Goal: Navigation & Orientation: Find specific page/section

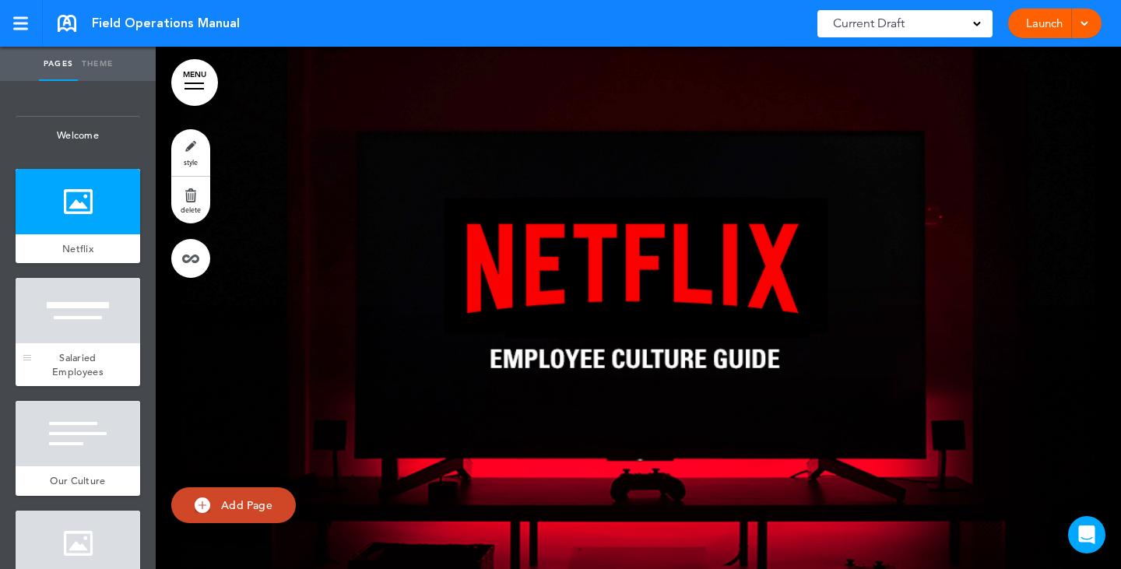
click at [63, 345] on div "Salaried Employees" at bounding box center [78, 364] width 125 height 43
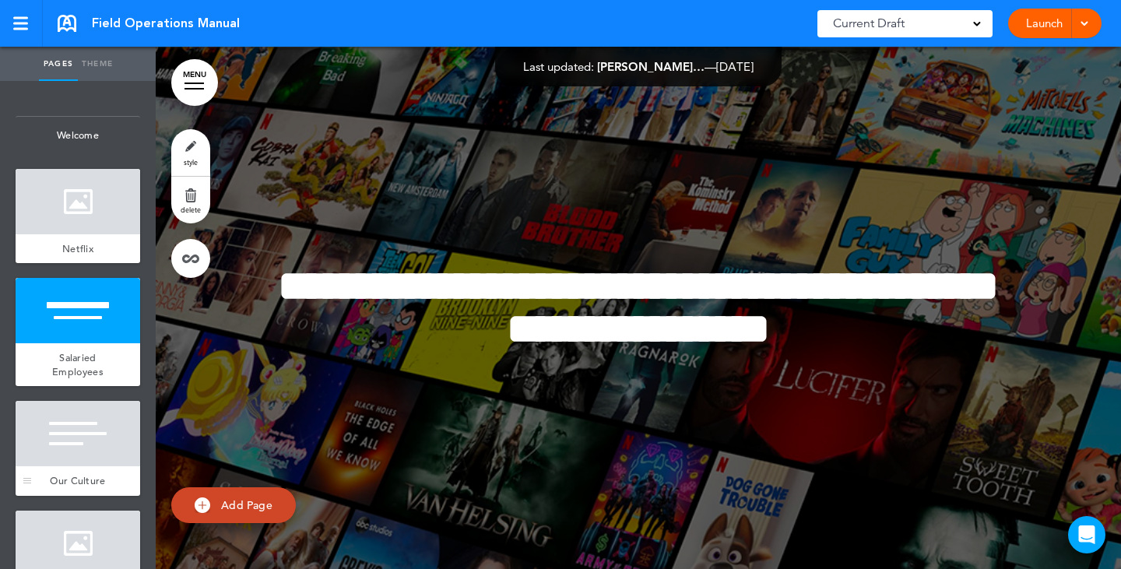
click at [66, 449] on div at bounding box center [78, 433] width 125 height 65
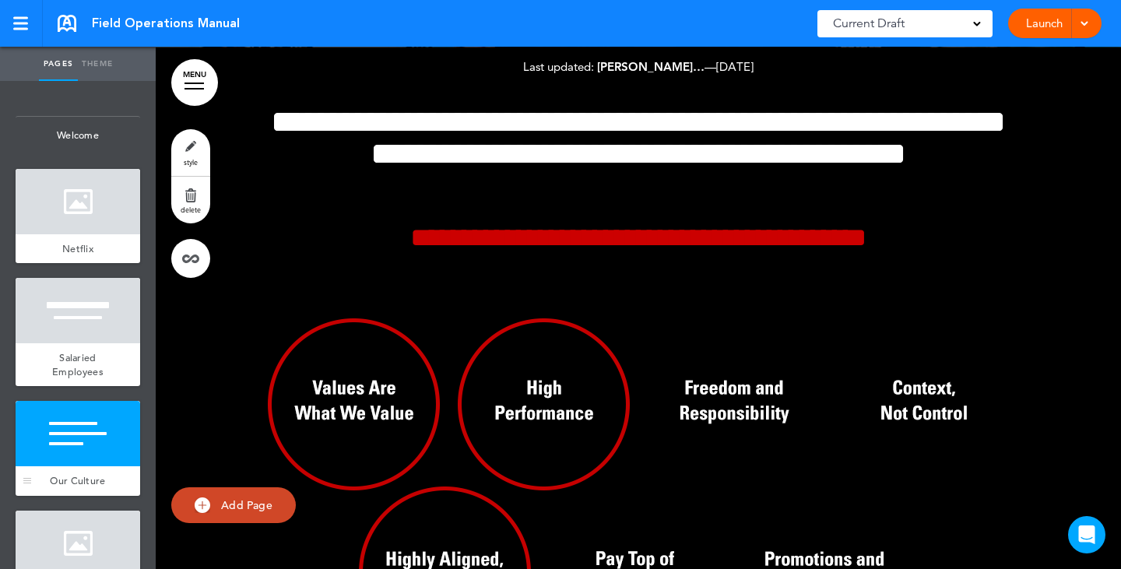
scroll to position [1121, 0]
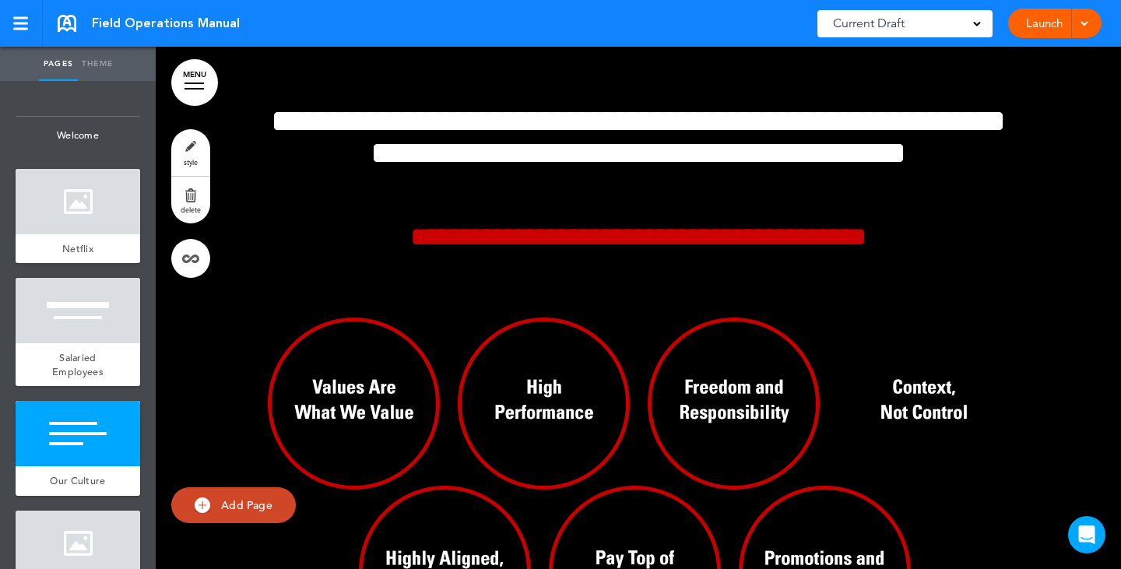
scroll to position [561, 0]
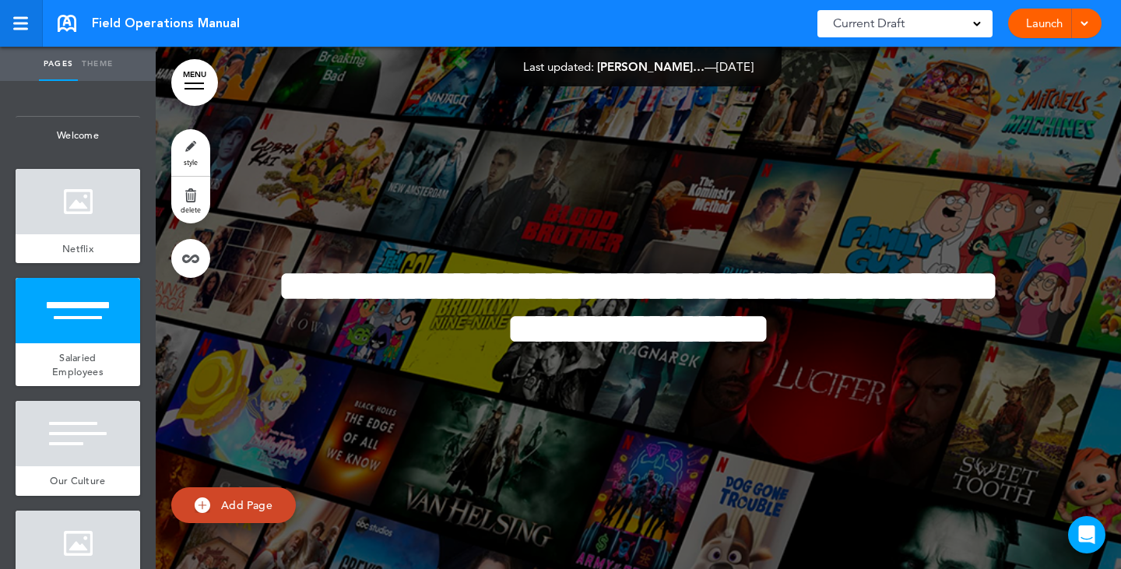
click at [17, 20] on div at bounding box center [20, 23] width 14 height 13
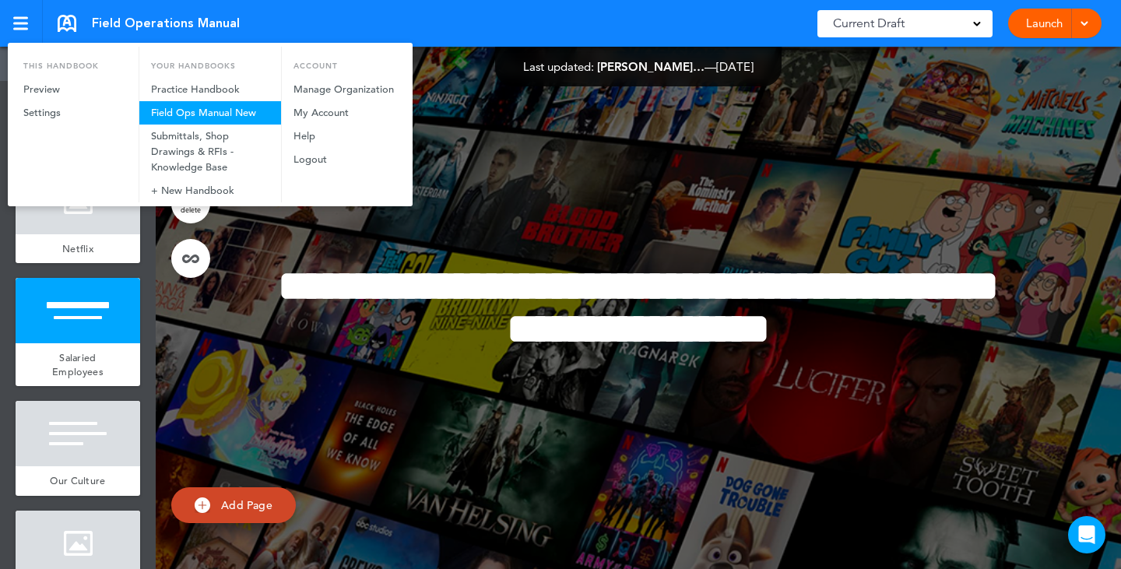
click at [195, 118] on link "Field Ops Manual New" at bounding box center [210, 112] width 142 height 23
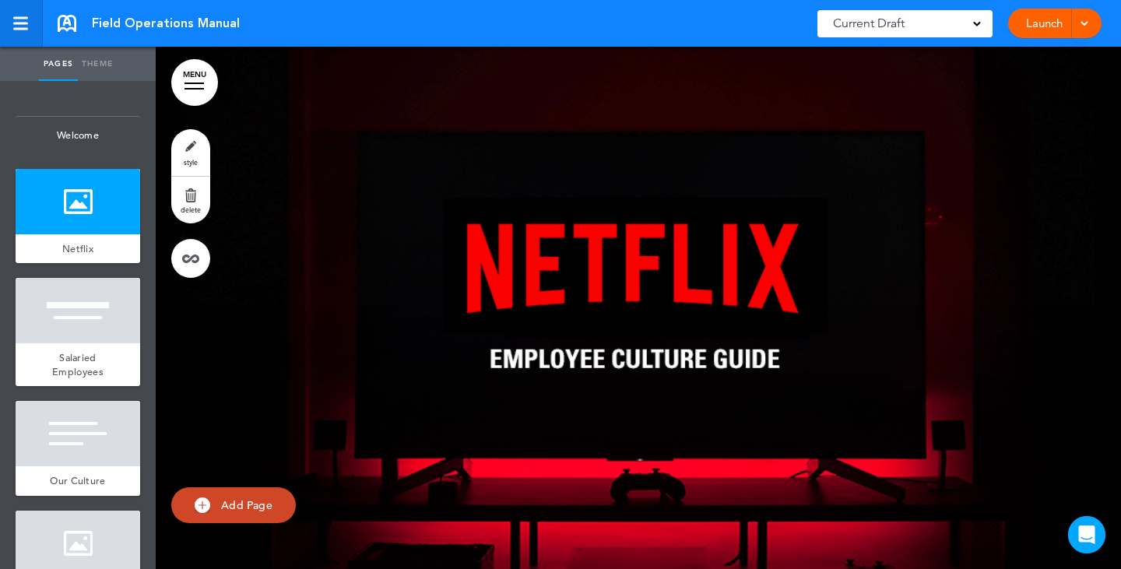
click at [12, 26] on link at bounding box center [21, 23] width 43 height 47
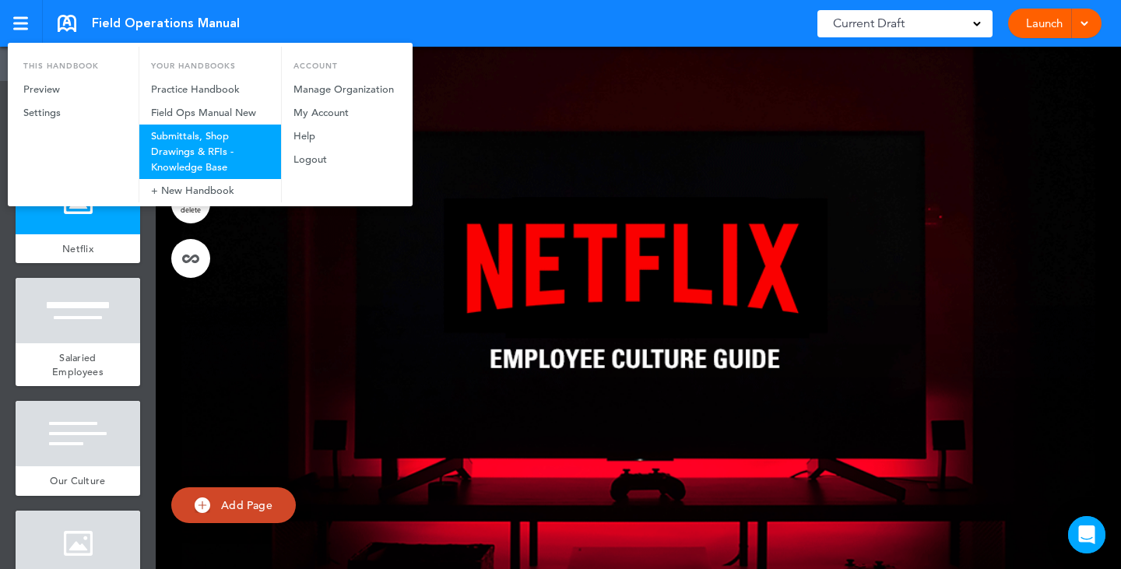
click at [178, 155] on link "Submittals, Shop Drawings & RFIs - Knowledge Base" at bounding box center [210, 152] width 142 height 55
